Goal: Task Accomplishment & Management: Manage account settings

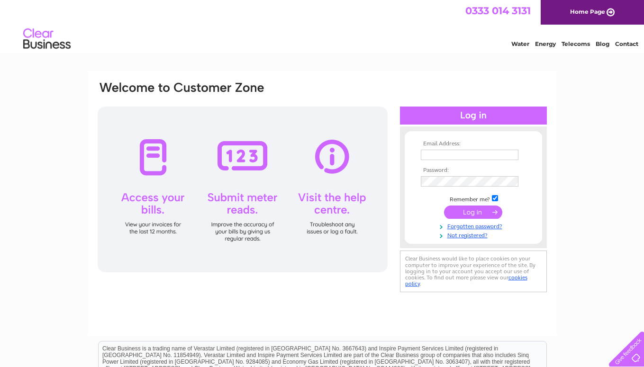
type input "lduff29@hotmail.co.uk"
click at [472, 213] on input "submit" at bounding box center [473, 212] width 58 height 13
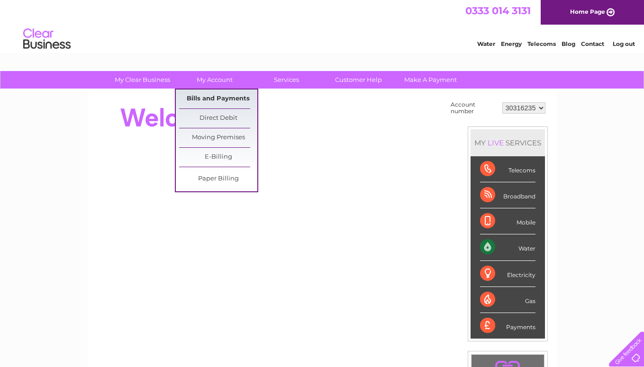
click at [220, 99] on link "Bills and Payments" at bounding box center [218, 99] width 78 height 19
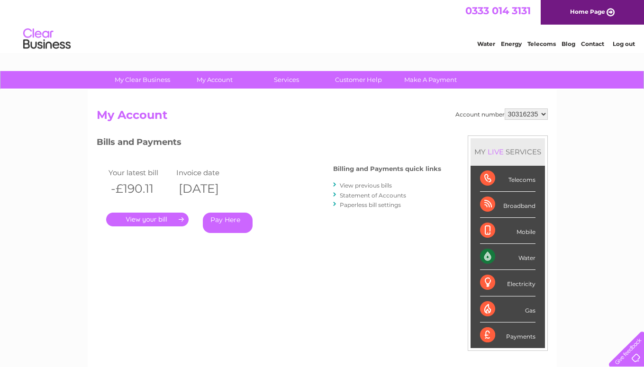
click at [160, 220] on link "." at bounding box center [147, 220] width 83 height 14
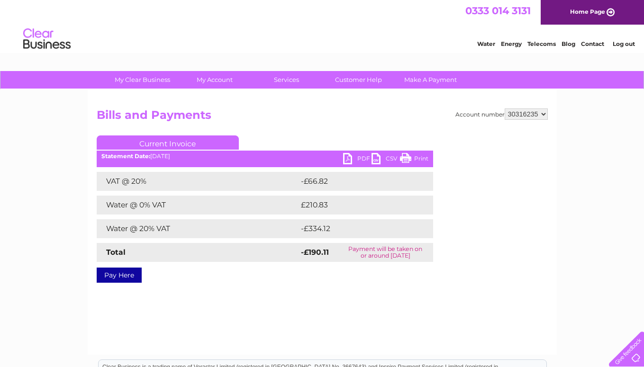
click at [348, 159] on link "PDF" at bounding box center [357, 160] width 28 height 14
